Goal: Task Accomplishment & Management: Manage account settings

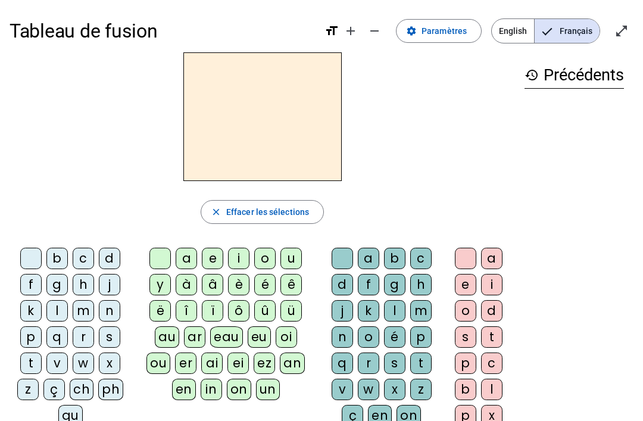
click at [459, 38] on span at bounding box center [439, 31] width 85 height 29
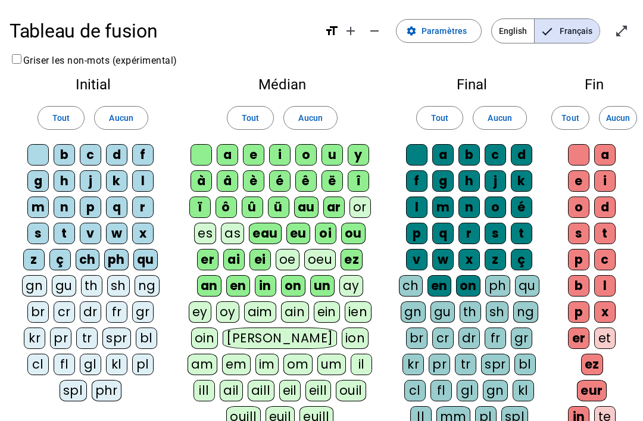
click at [142, 259] on div "qu" at bounding box center [145, 259] width 24 height 21
click at [113, 257] on div "ph" at bounding box center [116, 259] width 24 height 21
click at [86, 257] on div "ch" at bounding box center [88, 259] width 24 height 21
click at [58, 260] on div "ç" at bounding box center [59, 259] width 21 height 21
click at [324, 279] on div "un" at bounding box center [322, 285] width 24 height 21
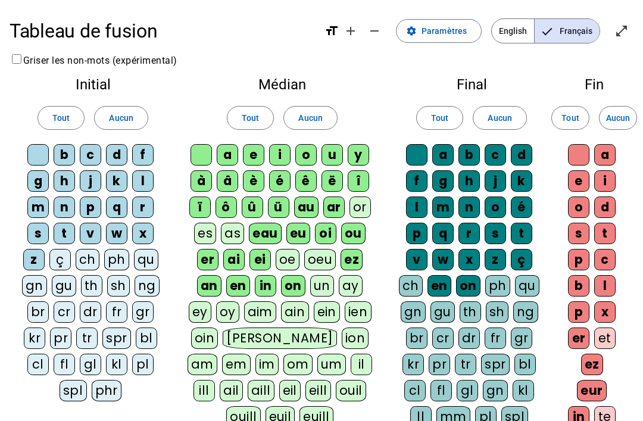
click at [297, 285] on div "on" at bounding box center [293, 285] width 24 height 21
click at [264, 285] on div "in" at bounding box center [265, 285] width 21 height 21
click at [233, 278] on div "en" at bounding box center [238, 285] width 24 height 21
click at [202, 267] on div "er" at bounding box center [207, 259] width 21 height 21
click at [231, 253] on div "ai" at bounding box center [233, 259] width 21 height 21
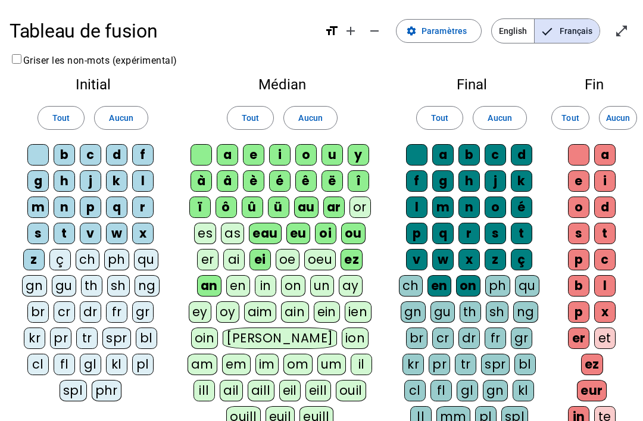
click at [270, 254] on div "ei" at bounding box center [260, 259] width 21 height 21
click at [354, 237] on div "ou" at bounding box center [353, 233] width 24 height 21
click at [323, 234] on div "oi" at bounding box center [325, 233] width 21 height 21
click at [301, 237] on div "eu" at bounding box center [299, 233] width 24 height 21
click at [335, 200] on div "ar" at bounding box center [333, 207] width 21 height 21
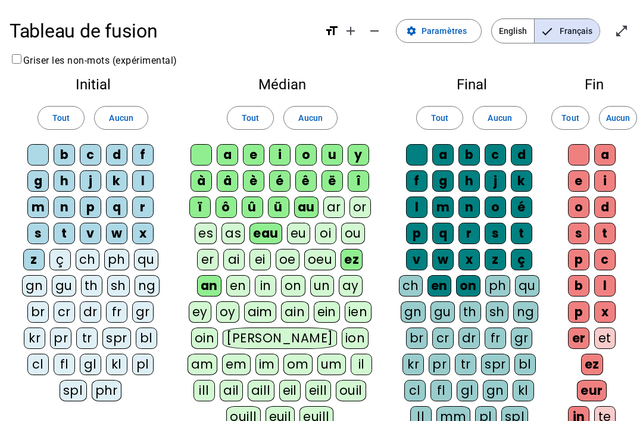
click at [310, 205] on div "au" at bounding box center [306, 207] width 24 height 21
click at [360, 255] on div "ez" at bounding box center [352, 259] width 22 height 21
click at [214, 279] on div "an" at bounding box center [209, 285] width 24 height 21
click at [267, 230] on div "eau" at bounding box center [266, 233] width 33 height 21
click at [276, 204] on div "ü" at bounding box center [278, 207] width 21 height 21
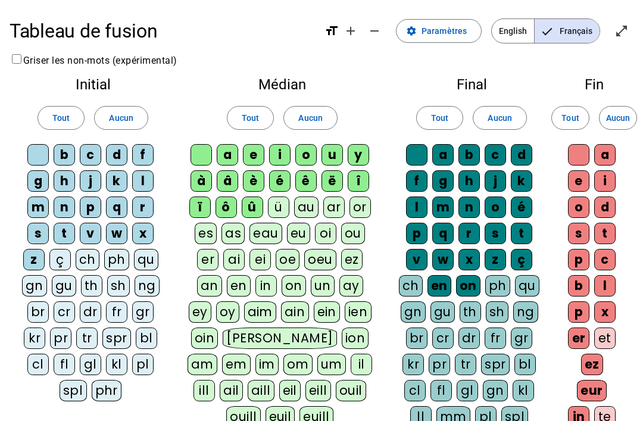
click at [259, 201] on div "û" at bounding box center [252, 207] width 21 height 21
click at [226, 204] on div "ô" at bounding box center [226, 207] width 21 height 21
click at [197, 197] on div "ï" at bounding box center [199, 207] width 21 height 21
click at [202, 175] on div "à" at bounding box center [201, 180] width 21 height 21
click at [228, 179] on div "â" at bounding box center [227, 180] width 21 height 21
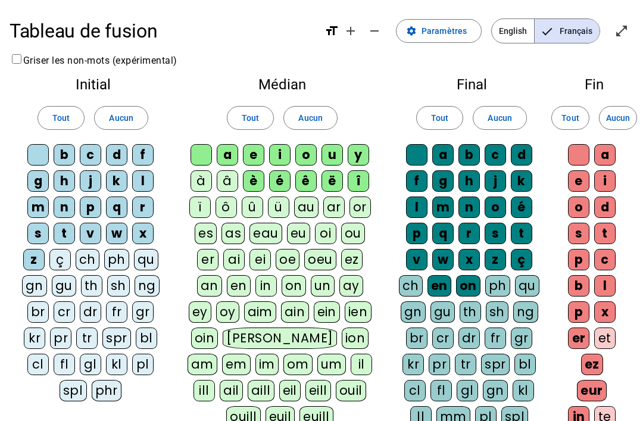
click at [360, 178] on div "î" at bounding box center [358, 180] width 21 height 21
click at [474, 281] on div "on" at bounding box center [468, 285] width 24 height 21
click at [444, 288] on div "en" at bounding box center [440, 285] width 24 height 21
click at [528, 260] on div "ç" at bounding box center [521, 259] width 21 height 21
click at [598, 356] on div "ez" at bounding box center [592, 364] width 22 height 21
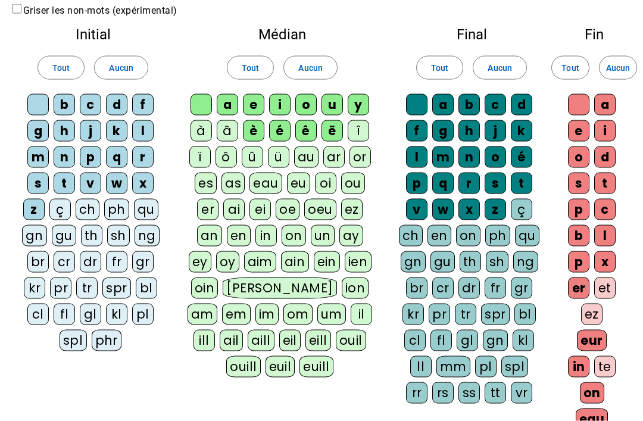
click at [594, 341] on div "eur" at bounding box center [592, 340] width 30 height 21
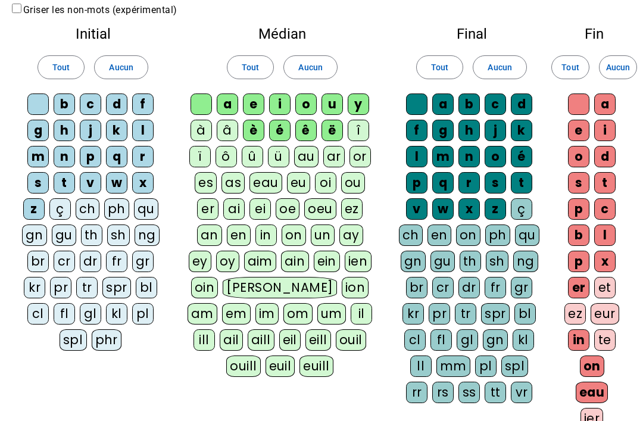
click at [577, 367] on div "a e i o d s t p c b l p x er et ez eur in te on eau ier" at bounding box center [595, 264] width 60 height 341
click at [595, 391] on div "eau" at bounding box center [592, 392] width 33 height 21
click at [593, 364] on div "on" at bounding box center [592, 366] width 24 height 21
click at [584, 334] on div "in" at bounding box center [578, 339] width 21 height 21
click at [587, 281] on div "er" at bounding box center [578, 287] width 21 height 21
